Goal: Task Accomplishment & Management: Manage account settings

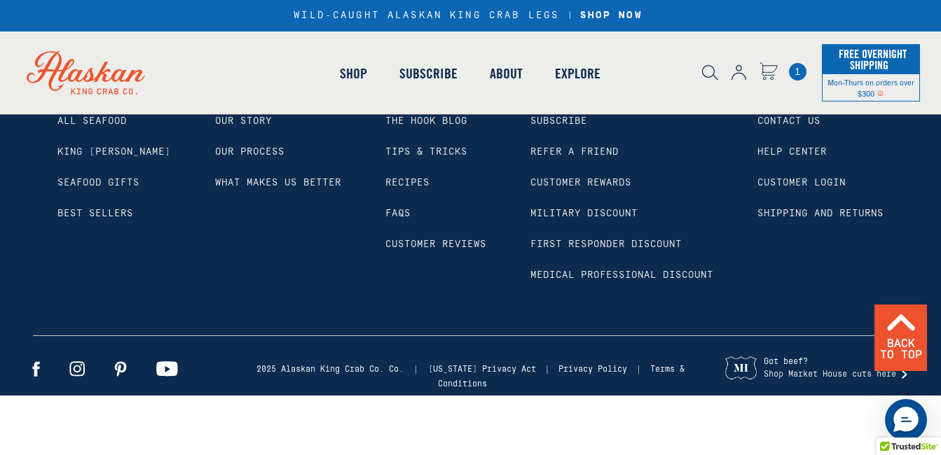
scroll to position [1541, 0]
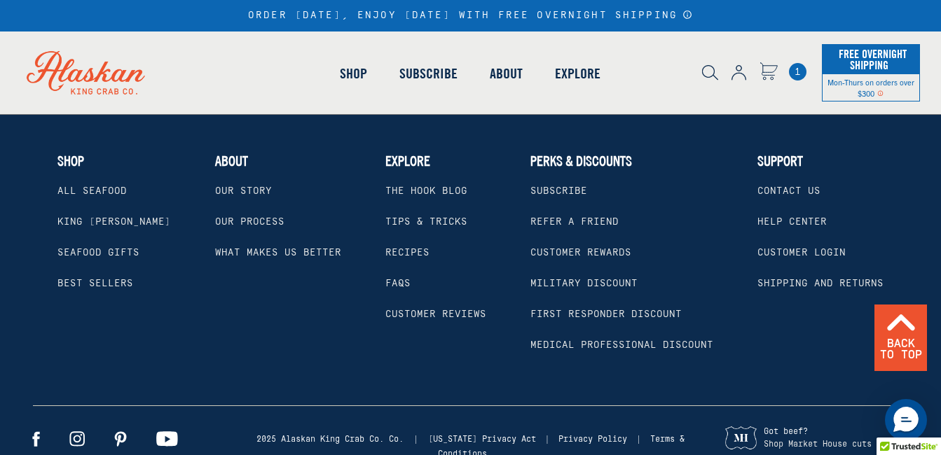
click at [564, 320] on link "First Responder Discount" at bounding box center [605, 314] width 151 height 11
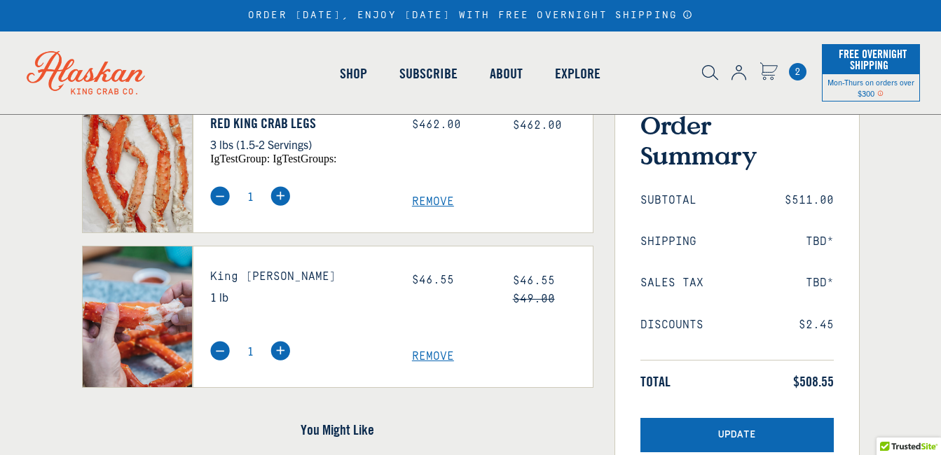
click at [217, 197] on img at bounding box center [220, 196] width 20 height 20
click at [221, 338] on div "1 Remove" at bounding box center [401, 351] width 403 height 26
click at [220, 354] on img at bounding box center [220, 351] width 20 height 20
click at [433, 356] on span "Remove" at bounding box center [502, 356] width 181 height 13
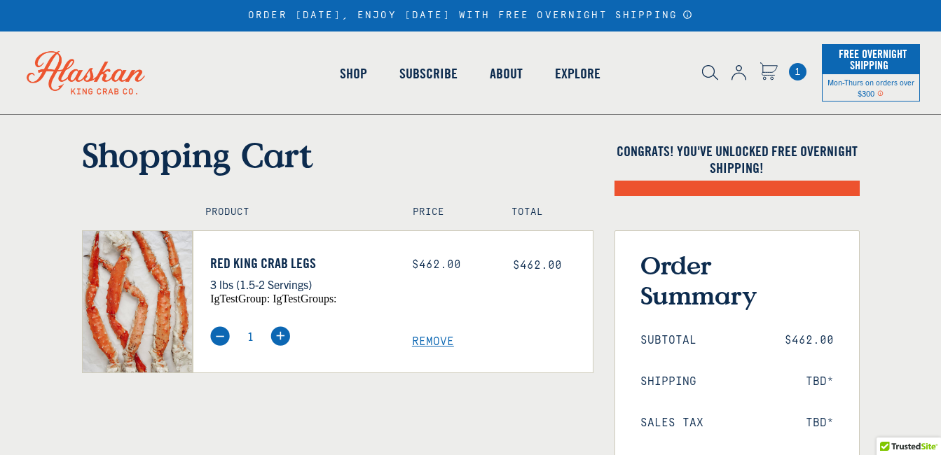
click at [427, 347] on span "Remove" at bounding box center [502, 341] width 181 height 13
